Goal: Task Accomplishment & Management: Use online tool/utility

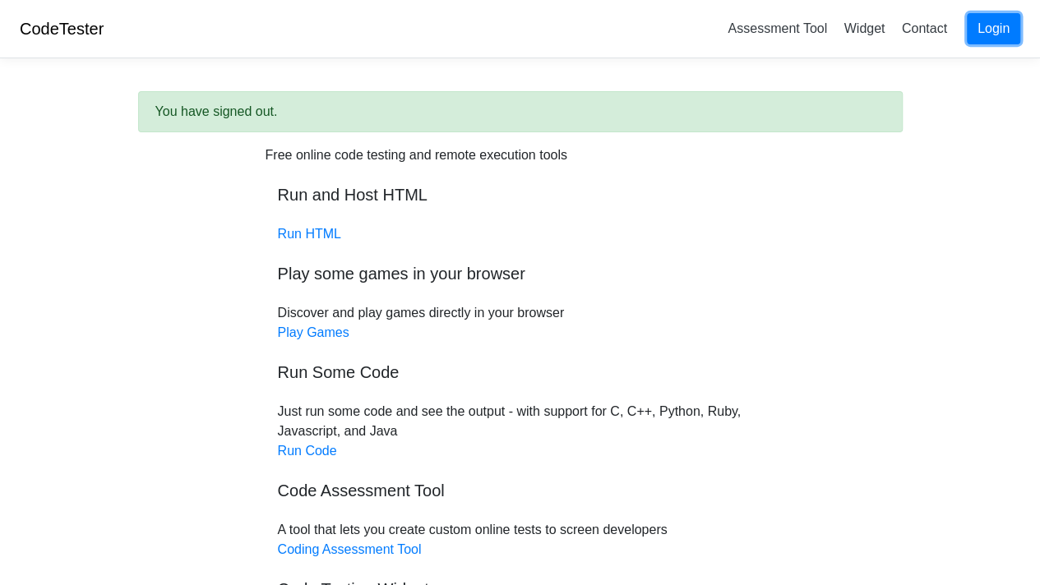
click at [973, 24] on link "Login" at bounding box center [993, 28] width 53 height 31
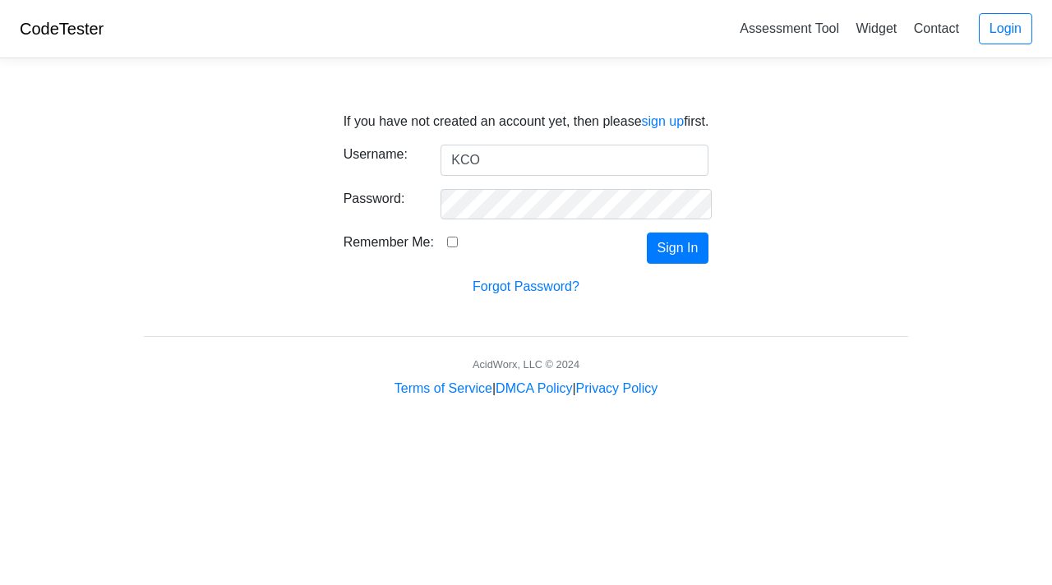
type input "KCO"
click at [447, 244] on input "Remember Me:" at bounding box center [452, 242] width 11 height 11
checkbox input "true"
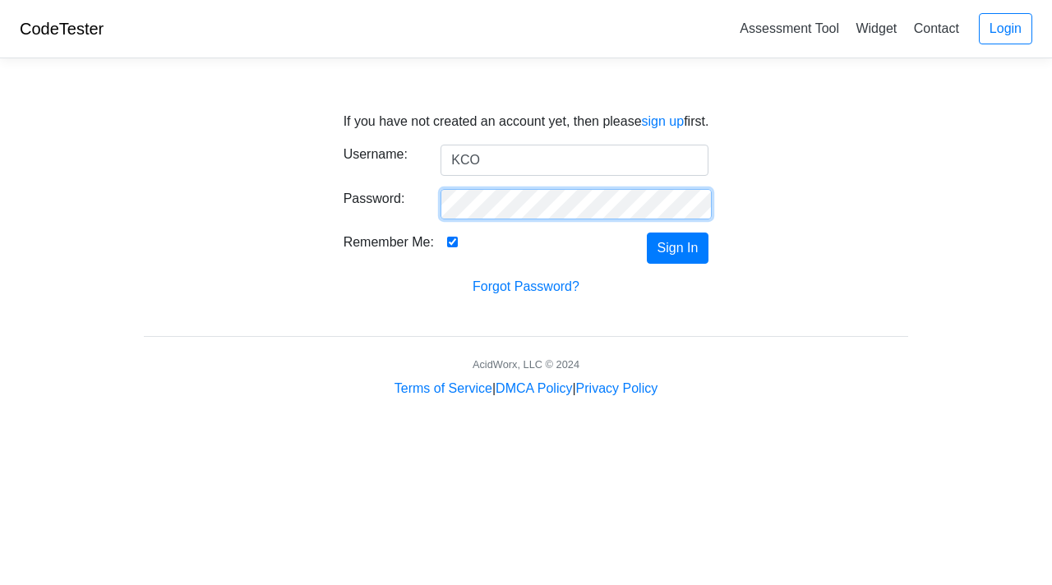
click at [647, 233] on button "Sign In" at bounding box center [678, 248] width 62 height 31
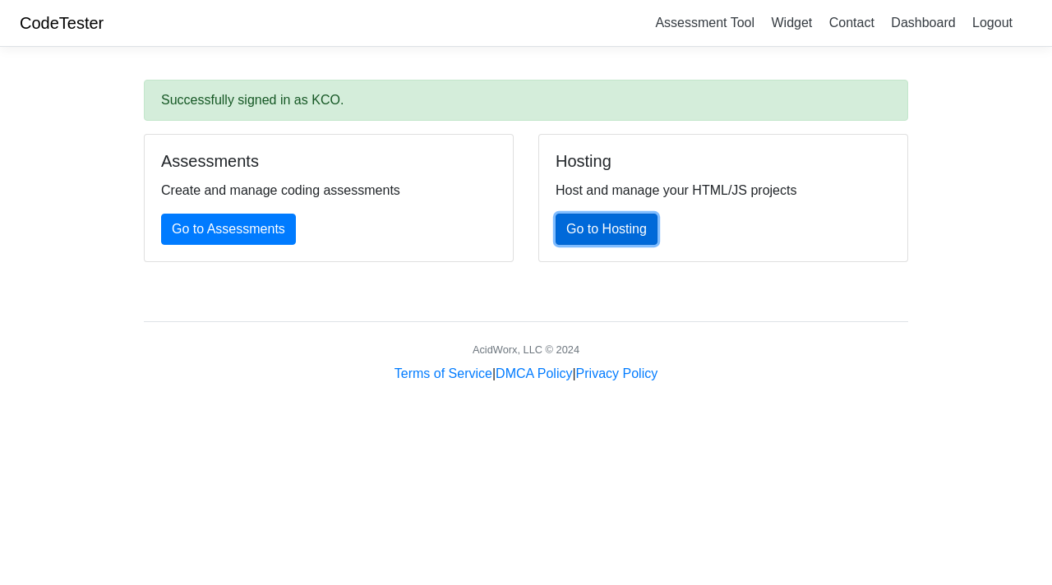
click at [599, 229] on link "Go to Hosting" at bounding box center [607, 229] width 102 height 31
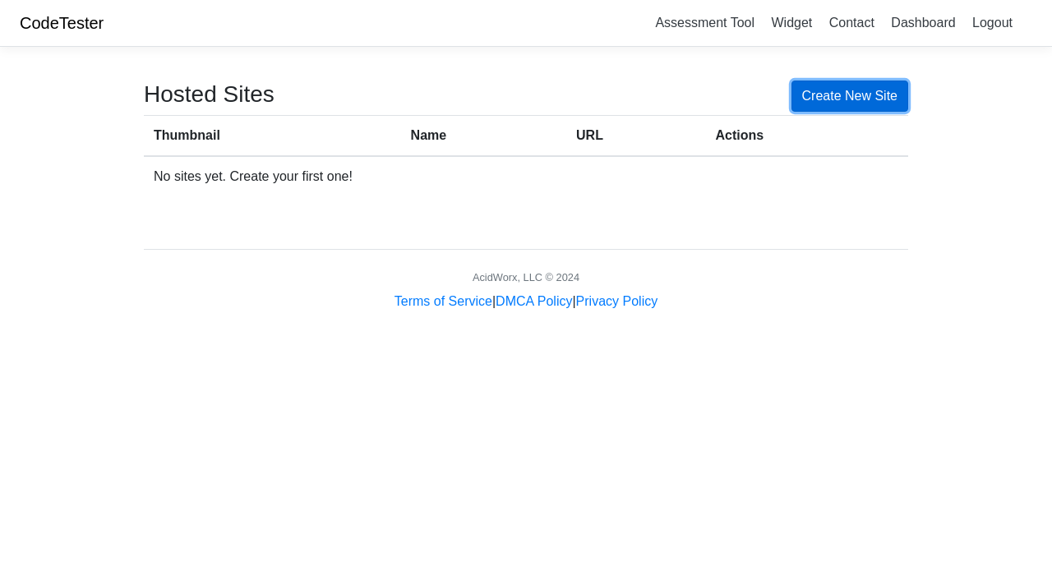
click at [804, 95] on link "Create New Site" at bounding box center [851, 96] width 118 height 31
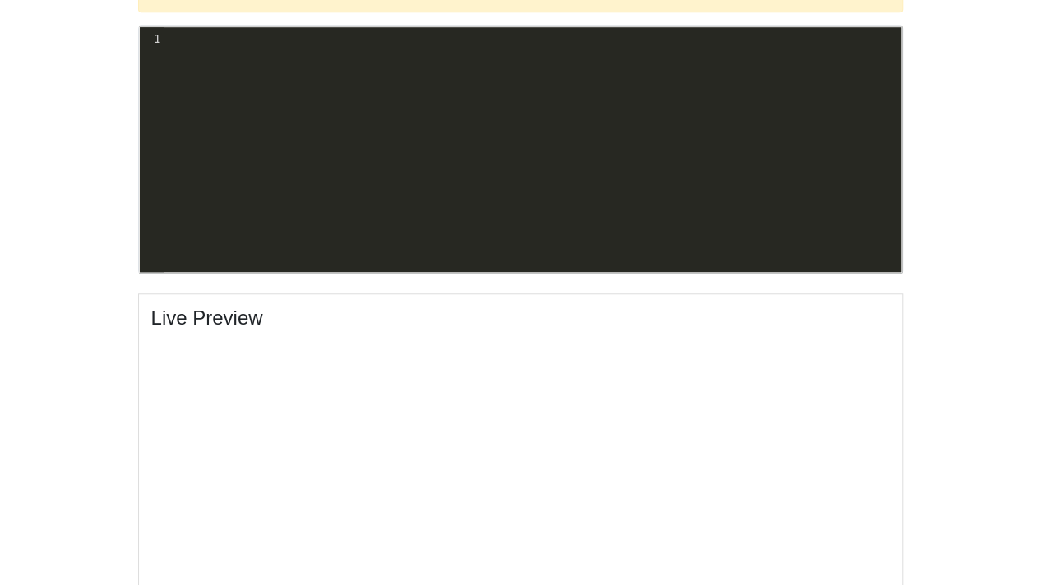
scroll to position [5, 0]
click at [458, 121] on div "xxxxxxxxxx 1 ​" at bounding box center [533, 162] width 786 height 270
